Goal: Task Accomplishment & Management: Manage account settings

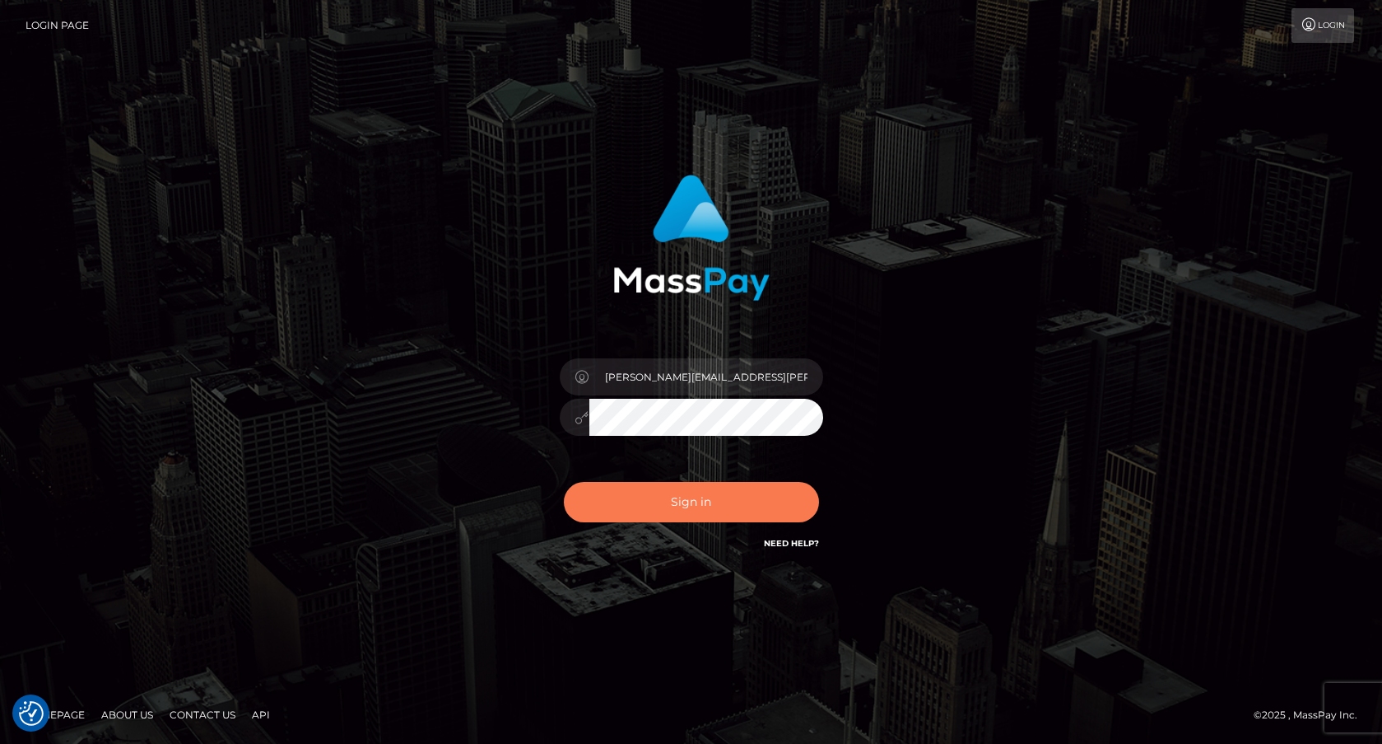
checkbox input "true"
click at [735, 512] on button "Sign in" at bounding box center [691, 502] width 255 height 40
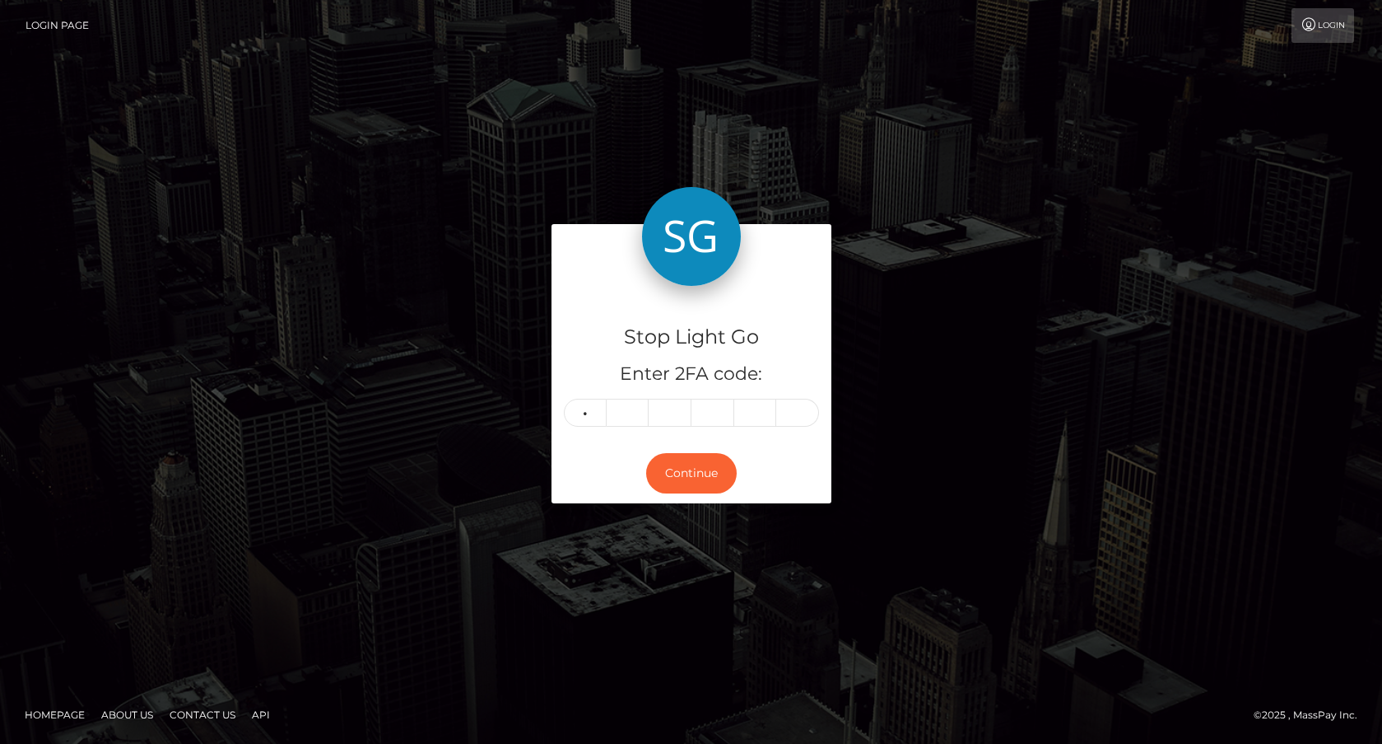
type input "8"
type input "5"
type input "0"
type input "9"
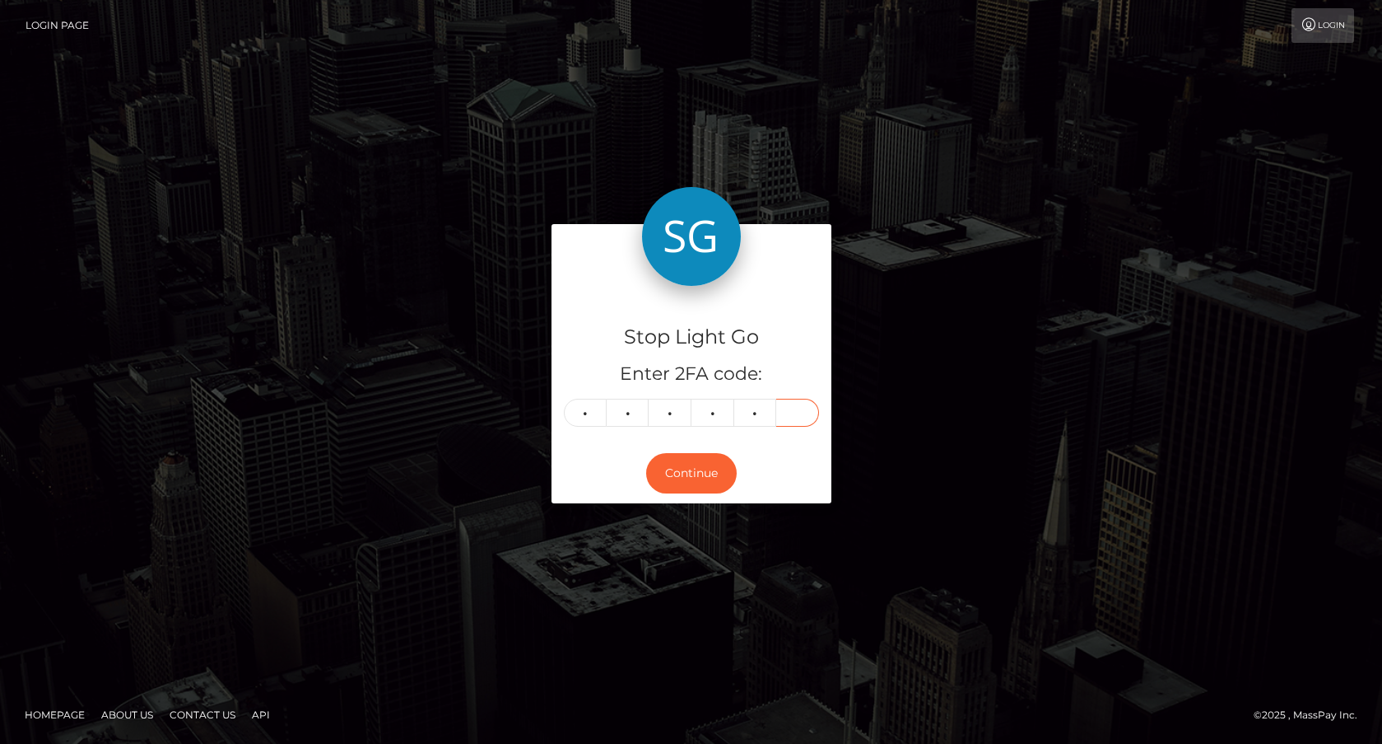
type input "8"
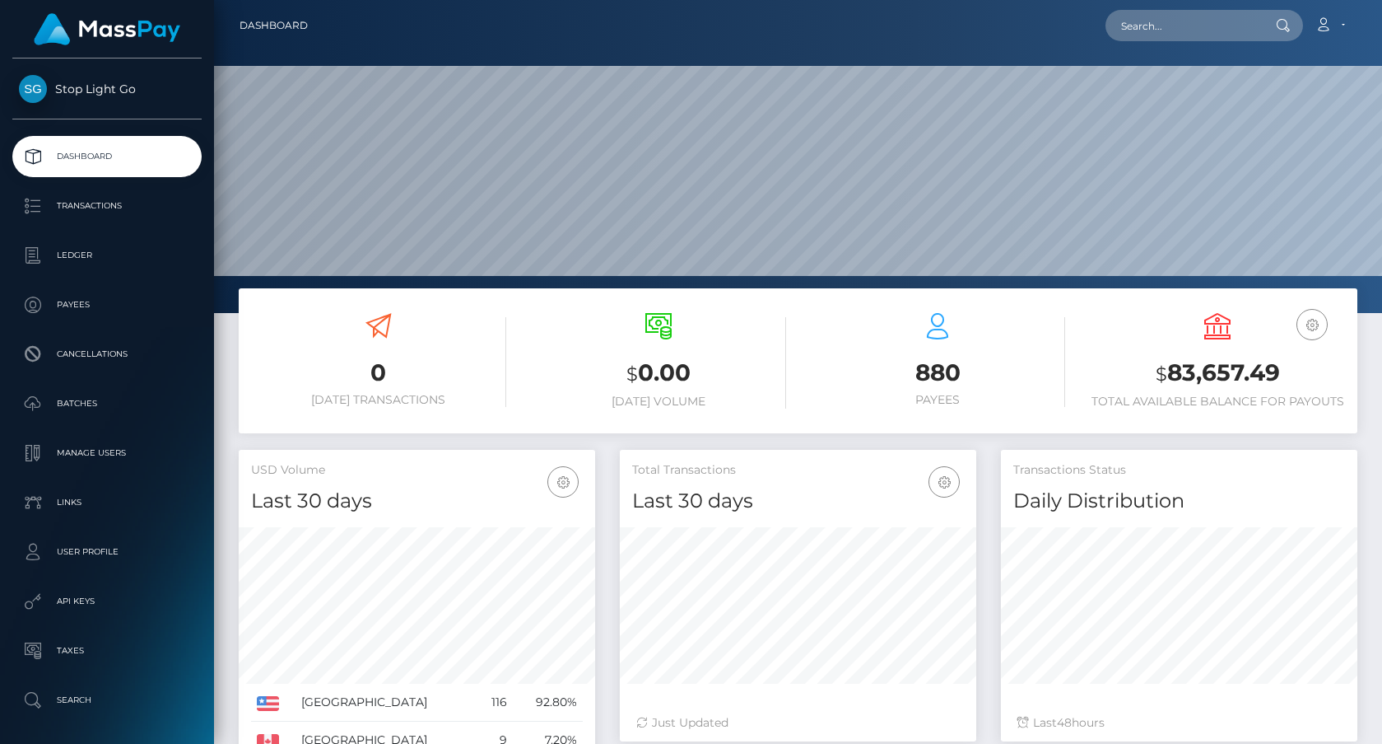
scroll to position [291, 357]
